Goal: Information Seeking & Learning: Find specific fact

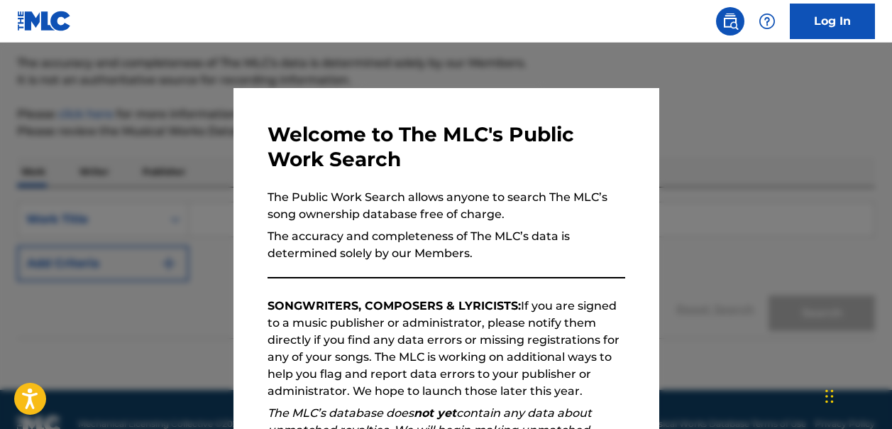
scroll to position [143, 0]
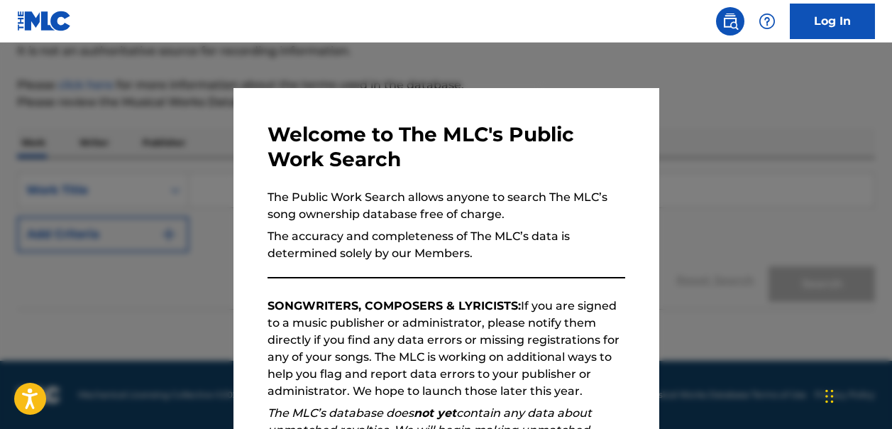
click at [724, 84] on div at bounding box center [446, 257] width 892 height 429
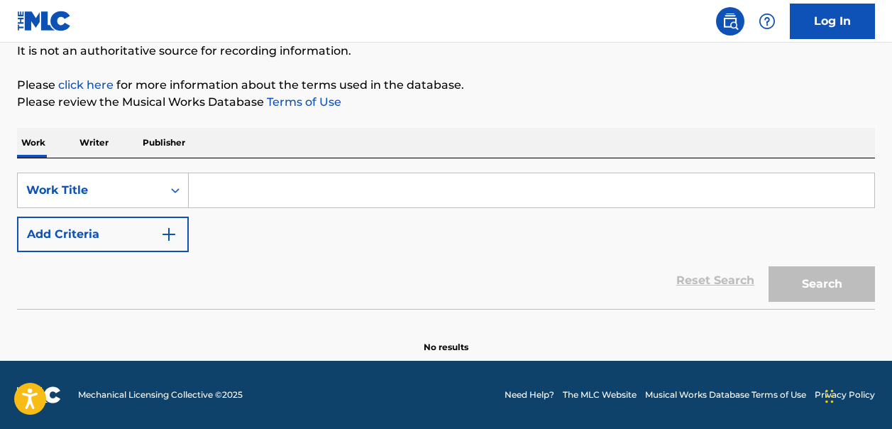
click at [239, 192] on input "Search Form" at bounding box center [532, 190] width 686 height 34
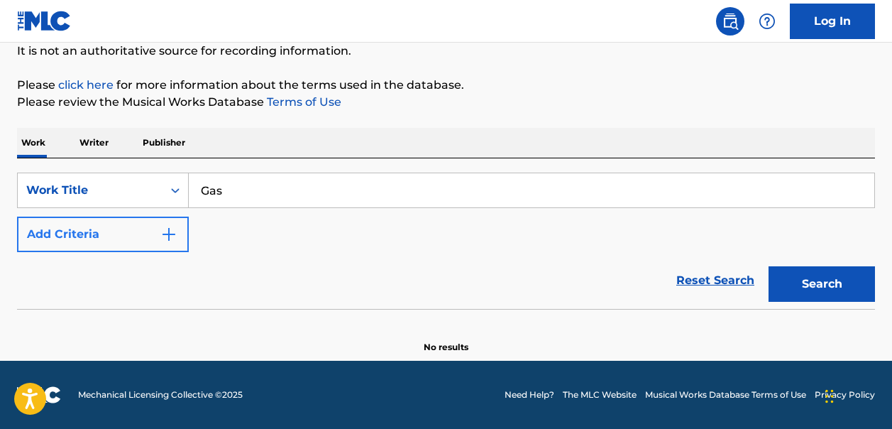
type input "Gas"
click at [171, 234] on img "Search Form" at bounding box center [168, 234] width 17 height 17
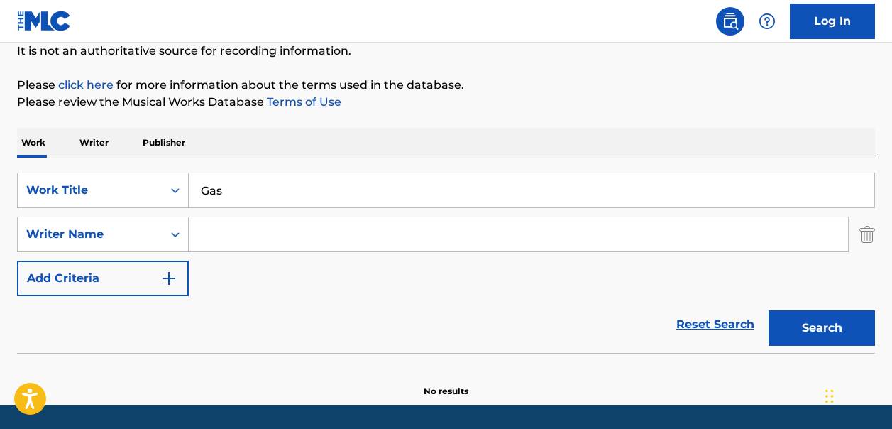
click at [207, 236] on input "Search Form" at bounding box center [519, 234] width 660 height 34
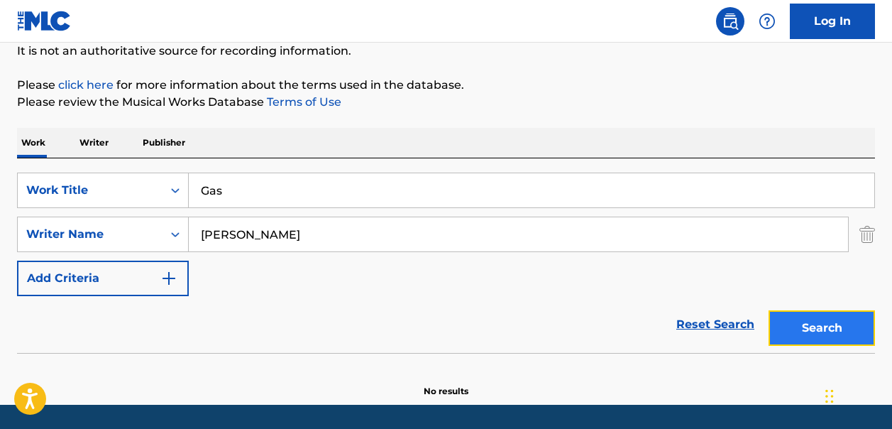
click at [836, 324] on button "Search" at bounding box center [822, 327] width 106 height 35
click at [252, 238] on input "[PERSON_NAME]" at bounding box center [519, 234] width 660 height 34
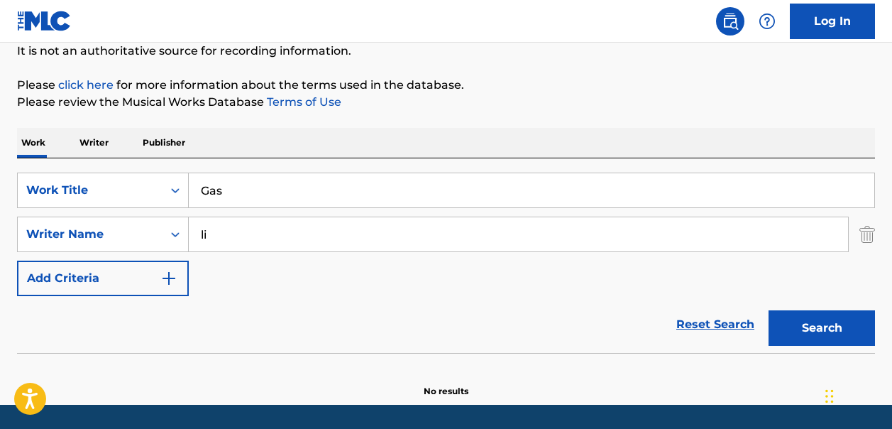
type input "l"
type input "[PERSON_NAME]"
click at [250, 180] on input "Gas" at bounding box center [532, 190] width 686 height 34
type input "G"
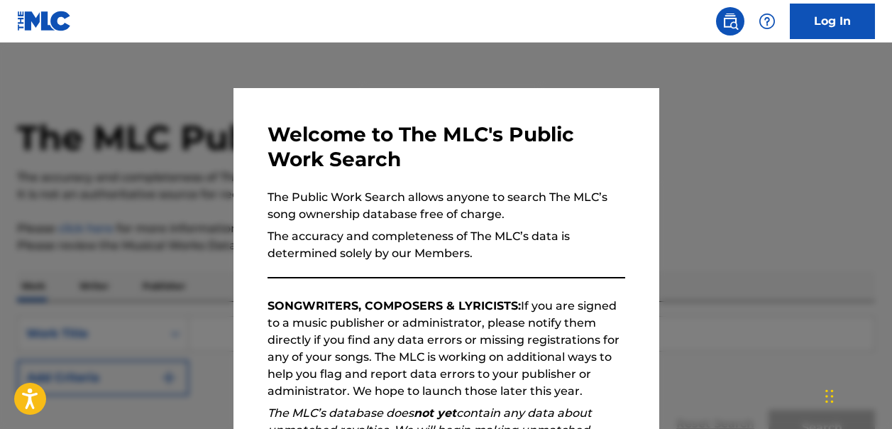
click at [672, 122] on div at bounding box center [446, 257] width 892 height 429
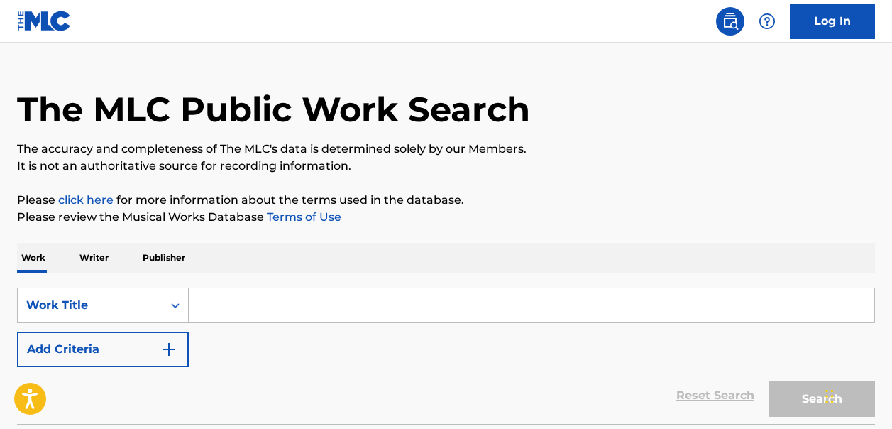
scroll to position [55, 0]
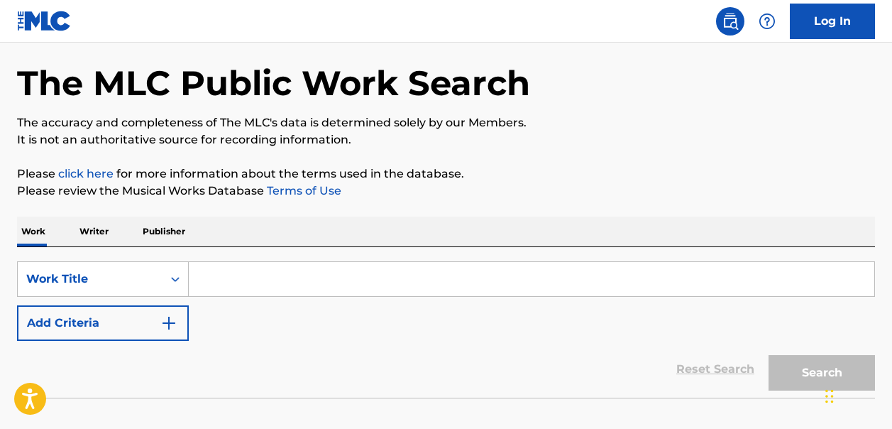
click at [211, 280] on input "Search Form" at bounding box center [532, 279] width 686 height 34
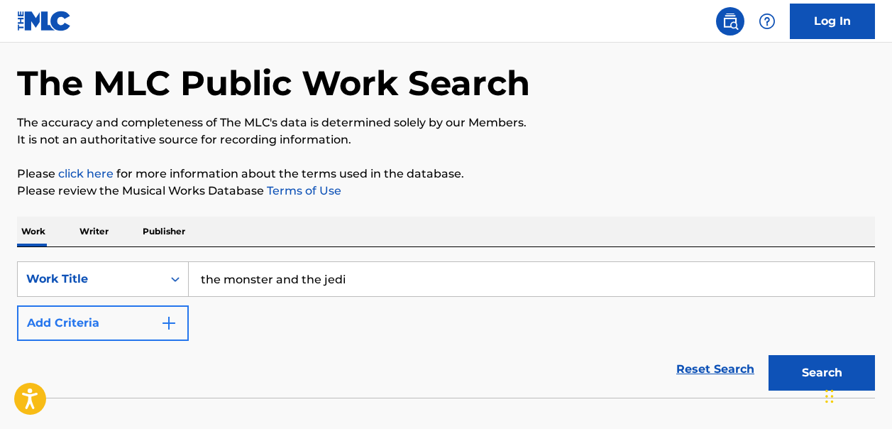
type input "the monster and the jedi"
click at [170, 324] on img "Search Form" at bounding box center [168, 323] width 17 height 17
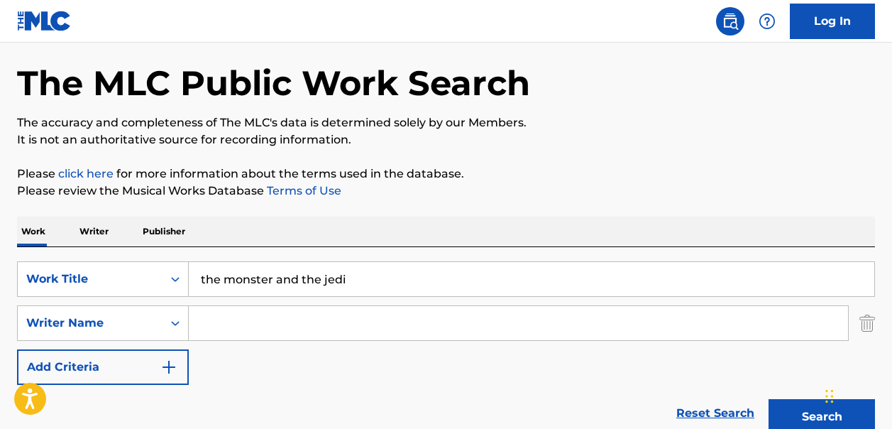
click at [207, 323] on input "Search Form" at bounding box center [519, 323] width 660 height 34
paste input "christopher Beenard Brooks"
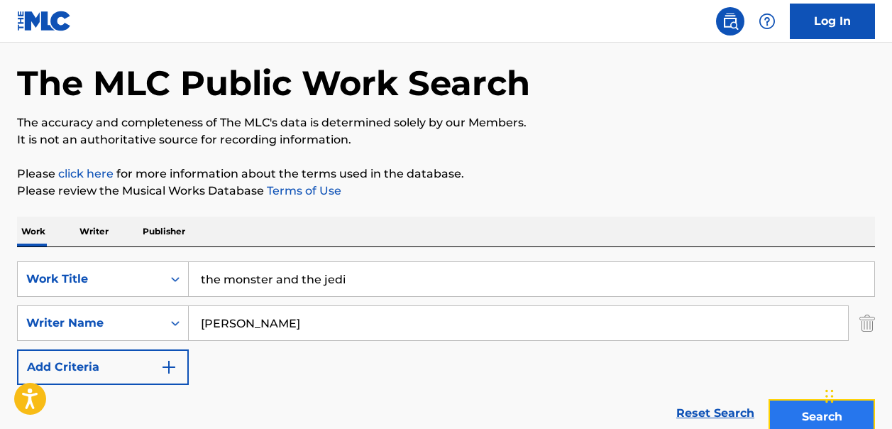
click at [793, 411] on button "Search" at bounding box center [822, 416] width 106 height 35
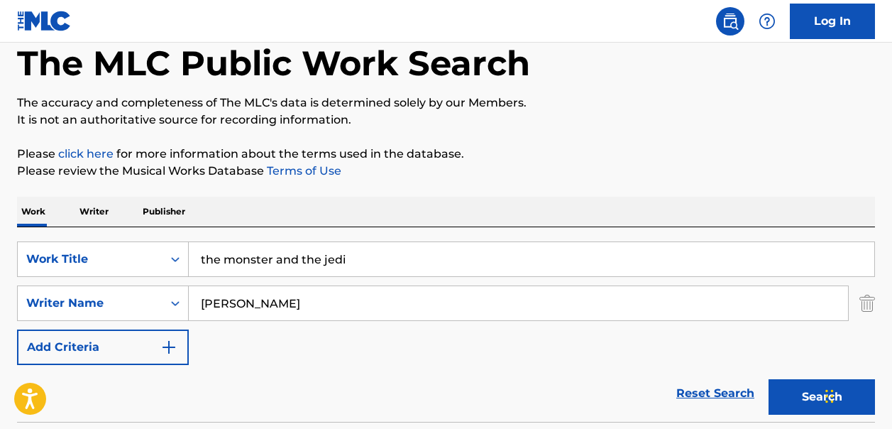
scroll to position [57, 0]
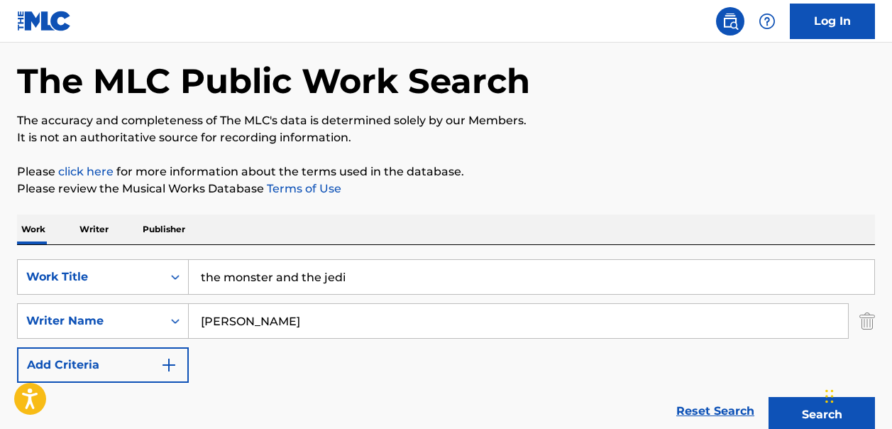
click at [324, 322] on input "christopher Beenard Brooks" at bounding box center [519, 321] width 660 height 34
type input "Brooks"
click at [769, 397] on button "Search" at bounding box center [822, 414] width 106 height 35
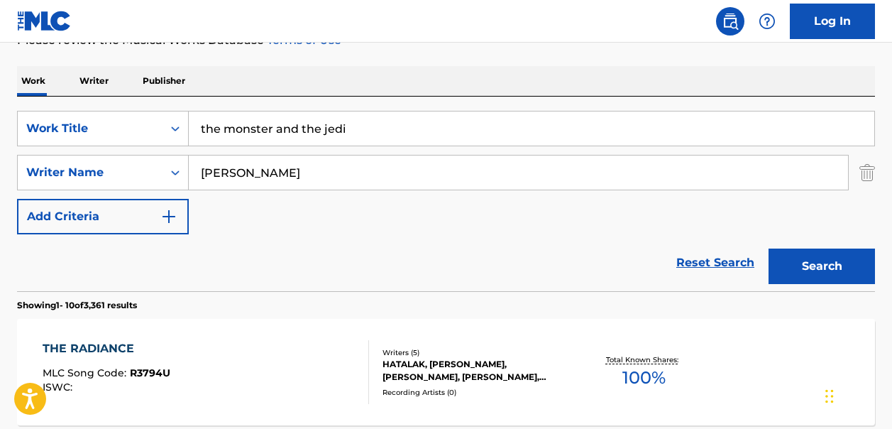
scroll to position [148, 0]
